Goal: Task Accomplishment & Management: Use online tool/utility

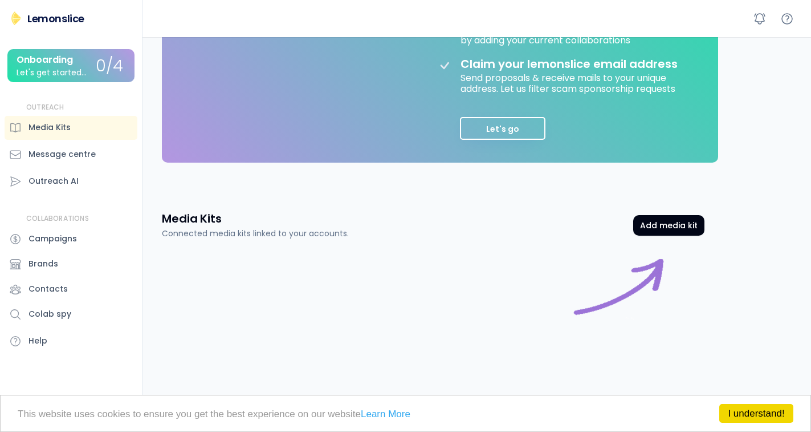
scroll to position [290, 0]
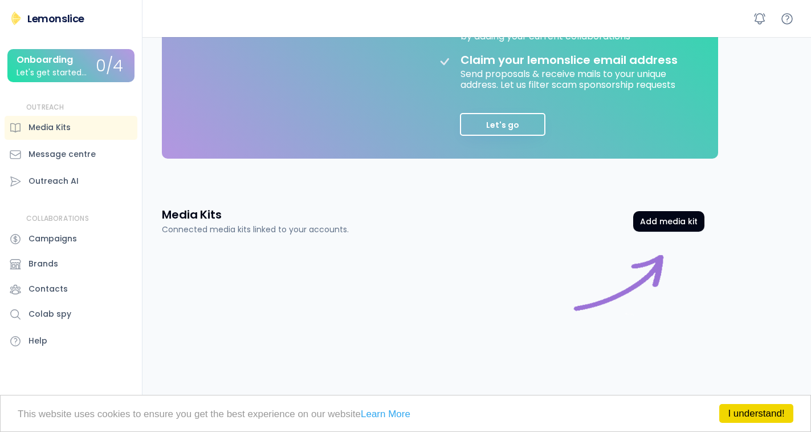
click at [691, 219] on button "Add media kit" at bounding box center [668, 221] width 71 height 21
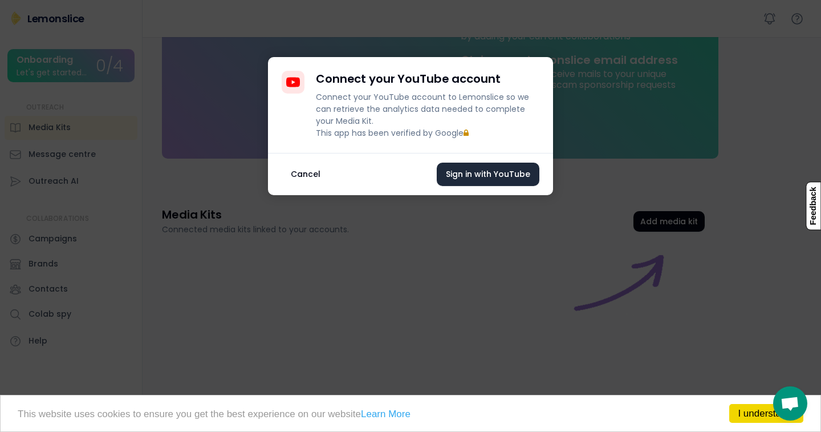
click at [303, 186] on button "Cancel" at bounding box center [306, 173] width 48 height 23
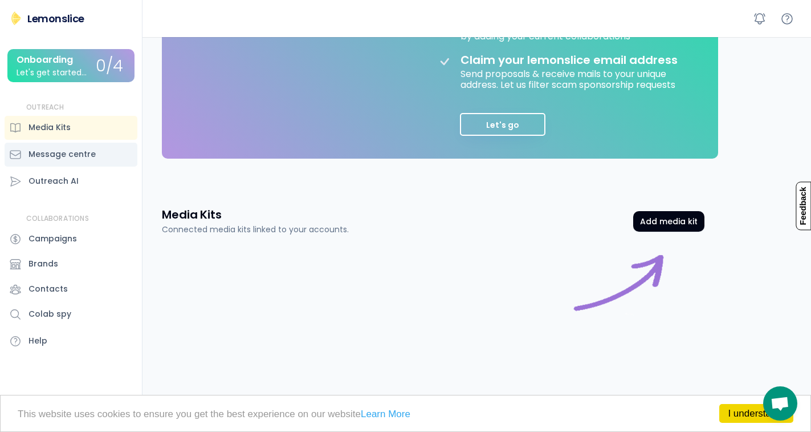
click at [43, 158] on div "Message centre" at bounding box center [62, 154] width 67 height 12
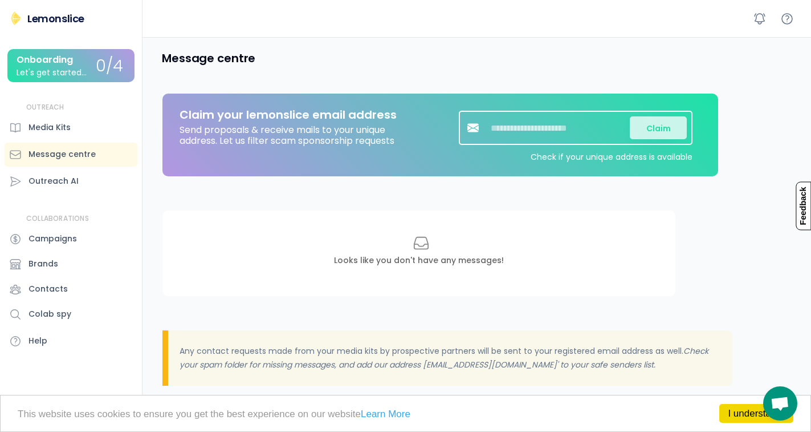
click at [571, 135] on input "input" at bounding box center [558, 127] width 143 height 23
click at [581, 139] on div "Claim" at bounding box center [576, 128] width 234 height 34
click at [563, 128] on input "input" at bounding box center [558, 127] width 143 height 23
type input "***"
